Goal: Transaction & Acquisition: Purchase product/service

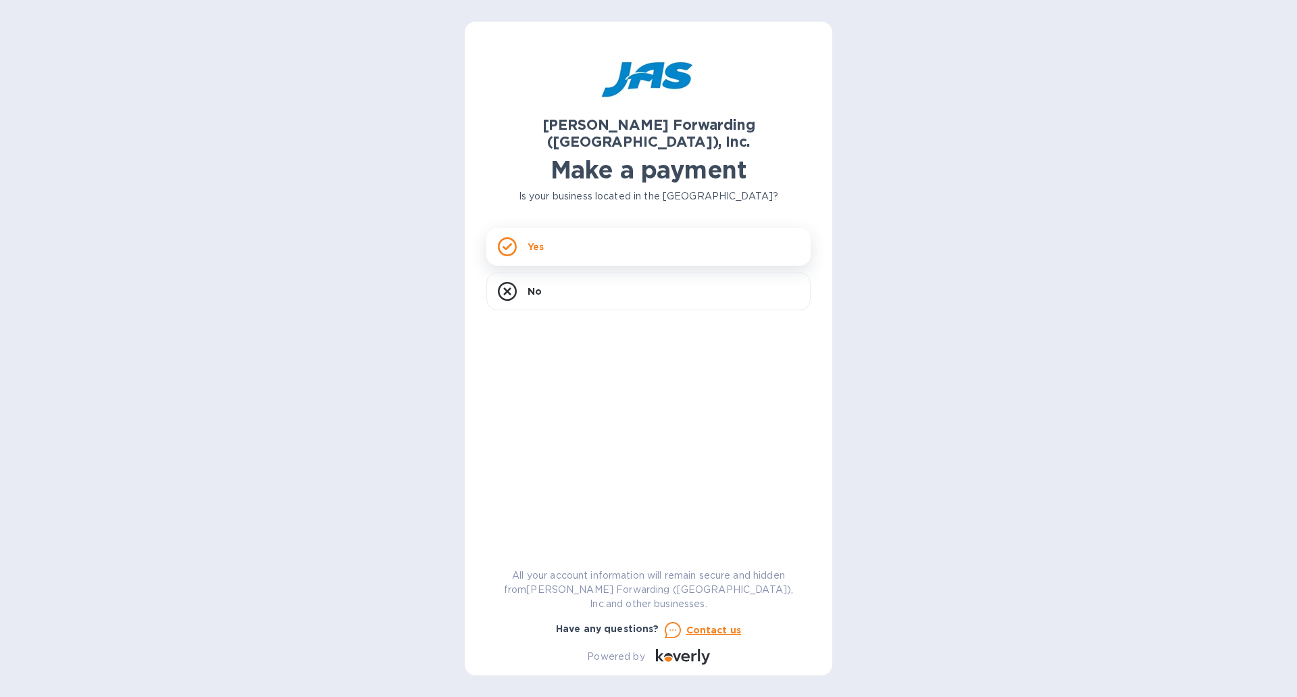
click at [537, 240] on p "Yes" at bounding box center [536, 247] width 16 height 14
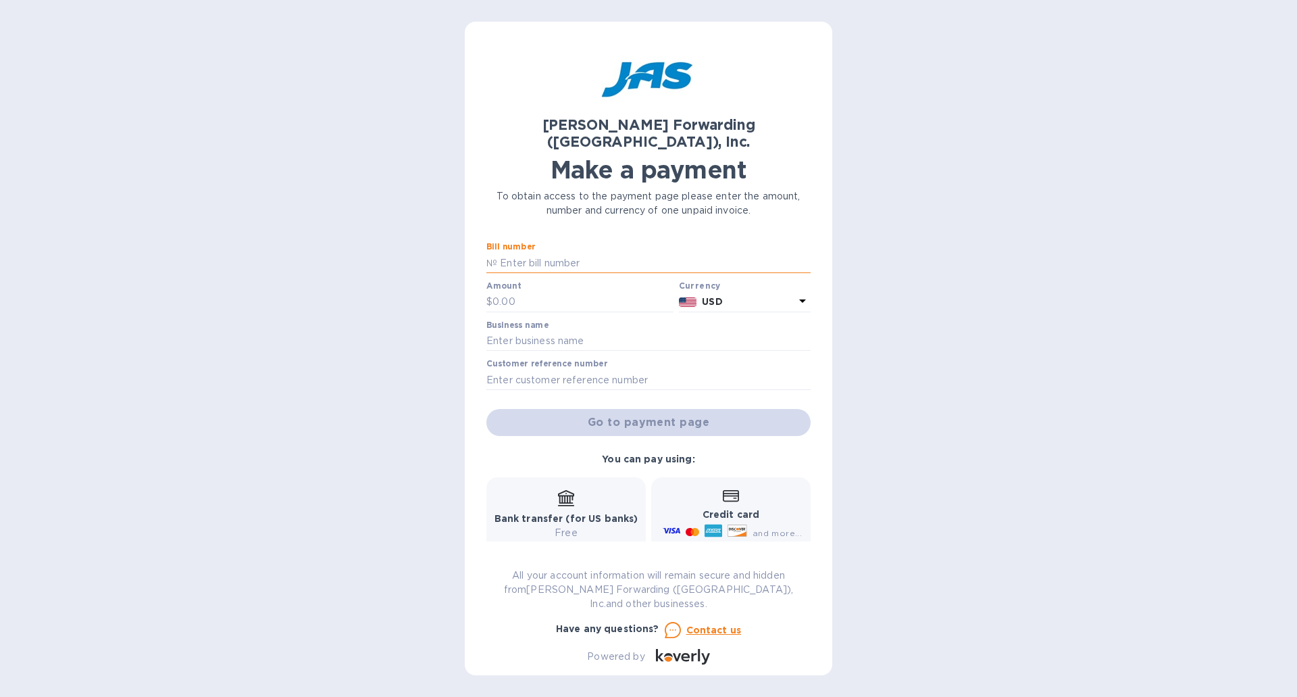
click at [544, 253] on input "text" at bounding box center [654, 263] width 314 height 20
type input "1"
click at [530, 292] on input "text" at bounding box center [583, 302] width 181 height 20
type input "1"
click at [560, 331] on input "text" at bounding box center [649, 341] width 324 height 20
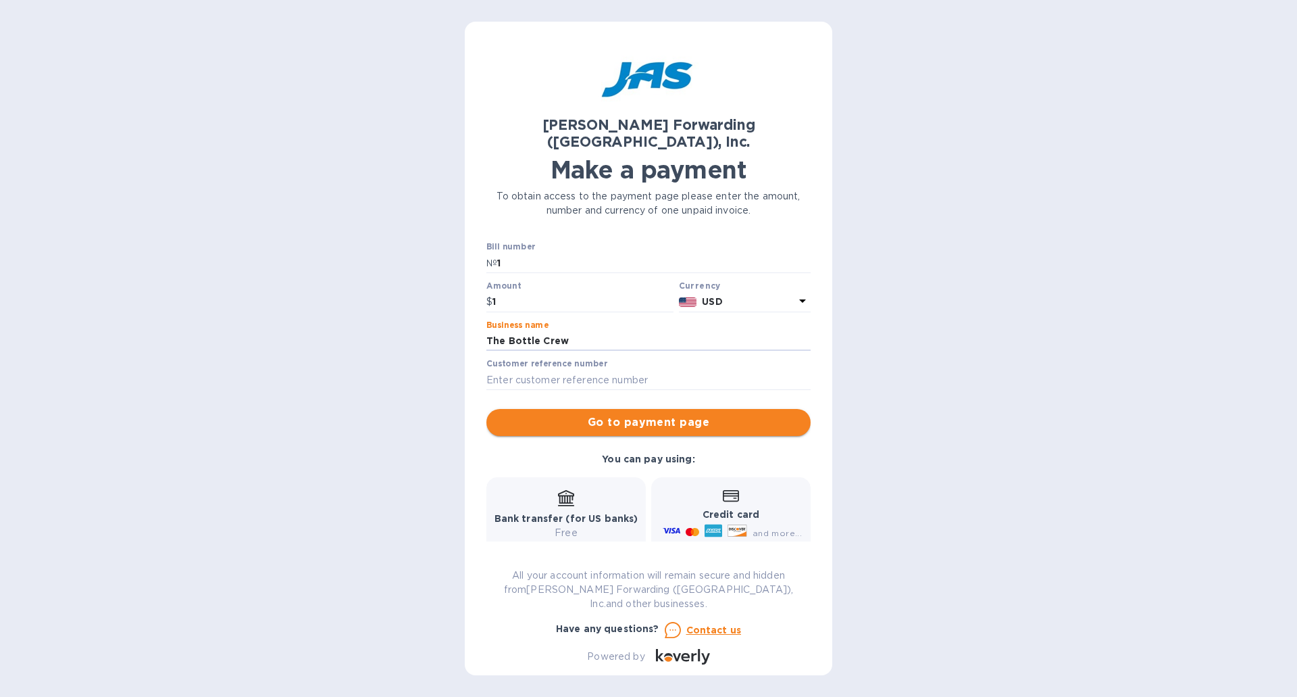
type input "The Bottle Crew"
click at [638, 414] on span "Go to payment page" at bounding box center [648, 422] width 303 height 16
